Goal: Find specific page/section: Find specific page/section

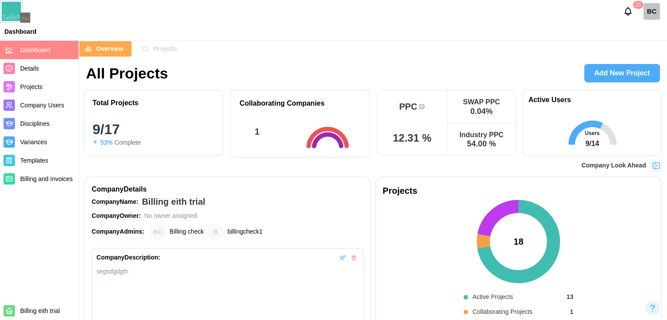
scroll to position [19, 0]
click at [112, 43] on span "Overview" at bounding box center [109, 48] width 27 height 15
click at [168, 55] on span "Projects" at bounding box center [165, 48] width 24 height 15
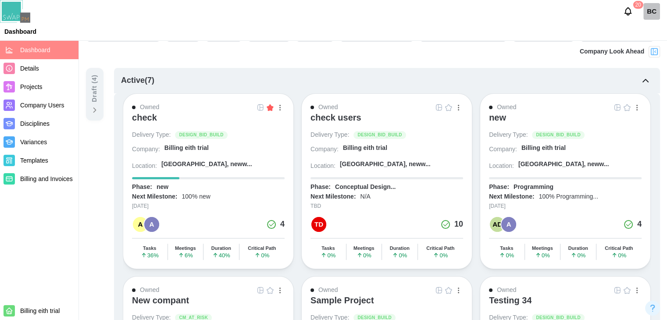
scroll to position [88, 0]
click at [93, 97] on div "Draft ( 4 )" at bounding box center [95, 88] width 10 height 28
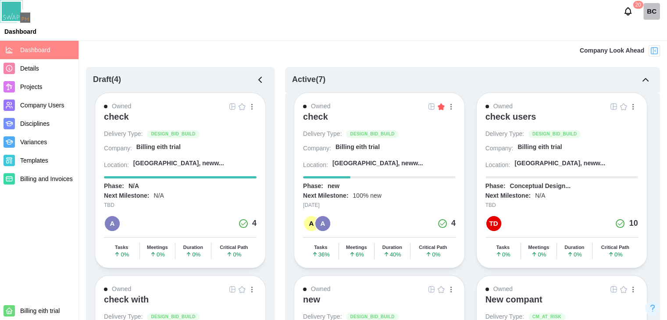
click at [251, 107] on div "button" at bounding box center [251, 107] width 1 height 6
drag, startPoint x: 251, startPoint y: 107, endPoint x: 107, endPoint y: 113, distance: 144.5
click at [107, 113] on div "check" at bounding box center [116, 116] width 25 height 11
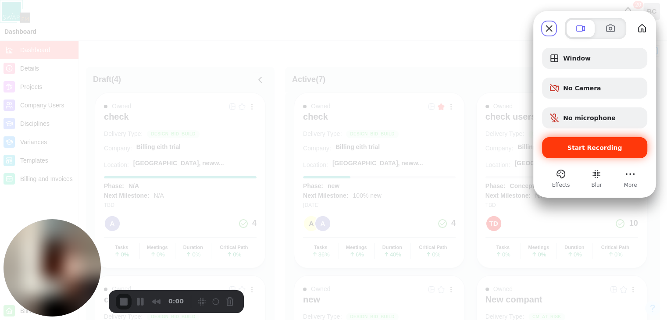
click at [602, 142] on div "Start Recording" at bounding box center [594, 147] width 105 height 21
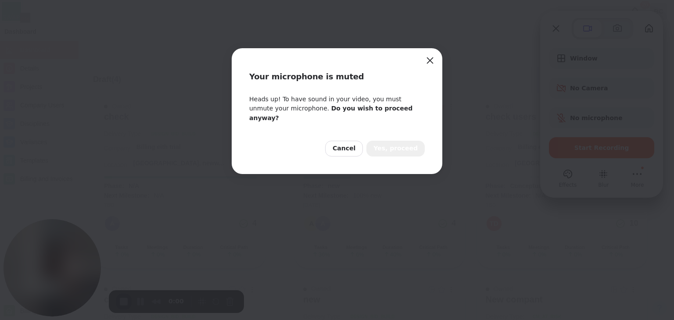
click at [395, 144] on span "Yes, proceed" at bounding box center [395, 149] width 44 height 10
